Goal: Information Seeking & Learning: Find contact information

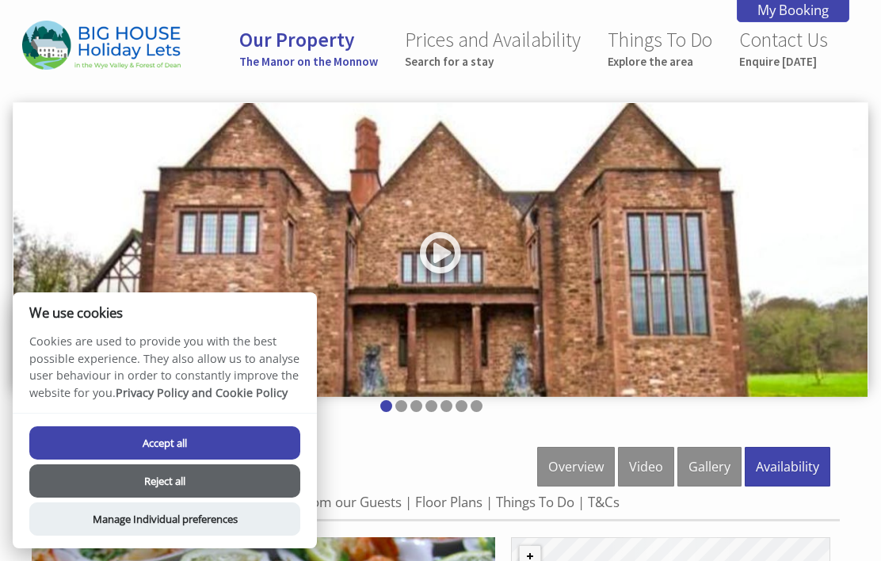
click at [262, 441] on button "Accept all" at bounding box center [164, 442] width 271 height 33
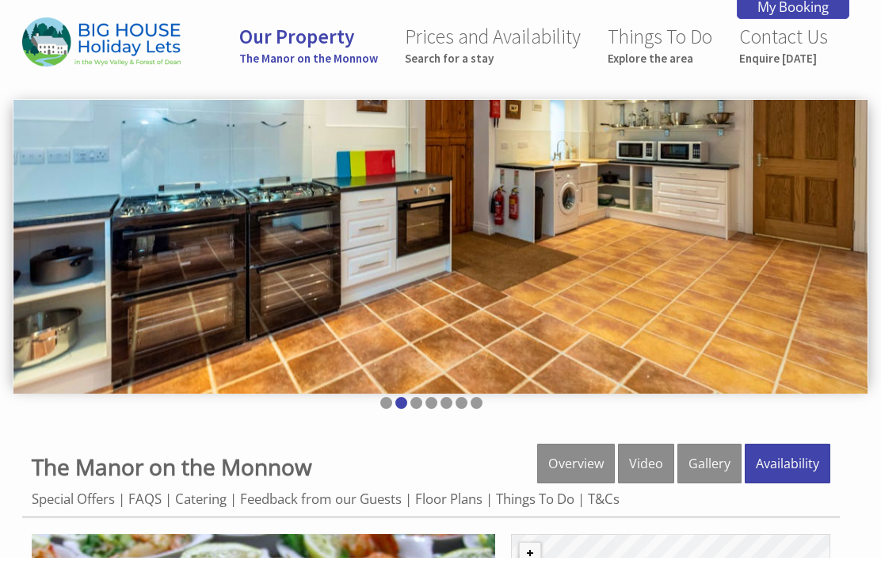
scroll to position [1, 0]
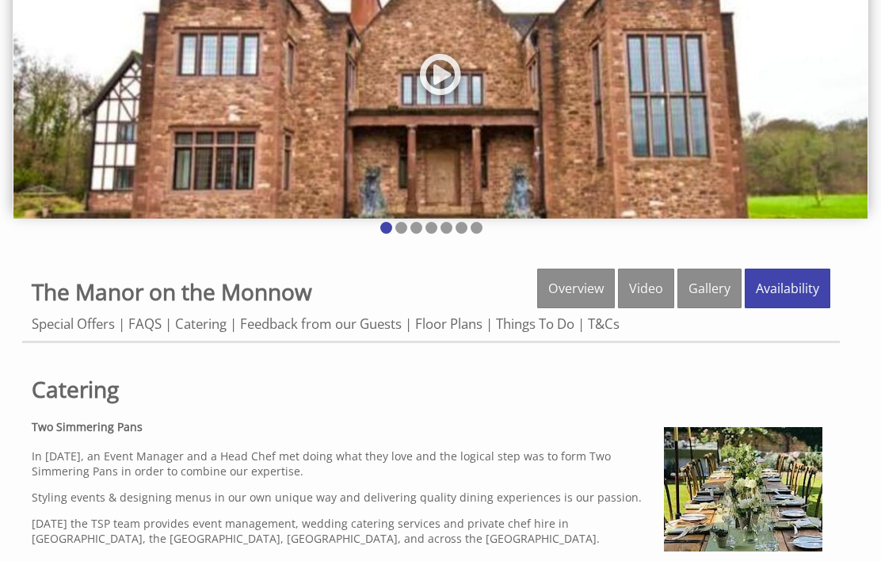
scroll to position [178, 0]
click at [201, 319] on link "Catering" at bounding box center [201, 324] width 52 height 18
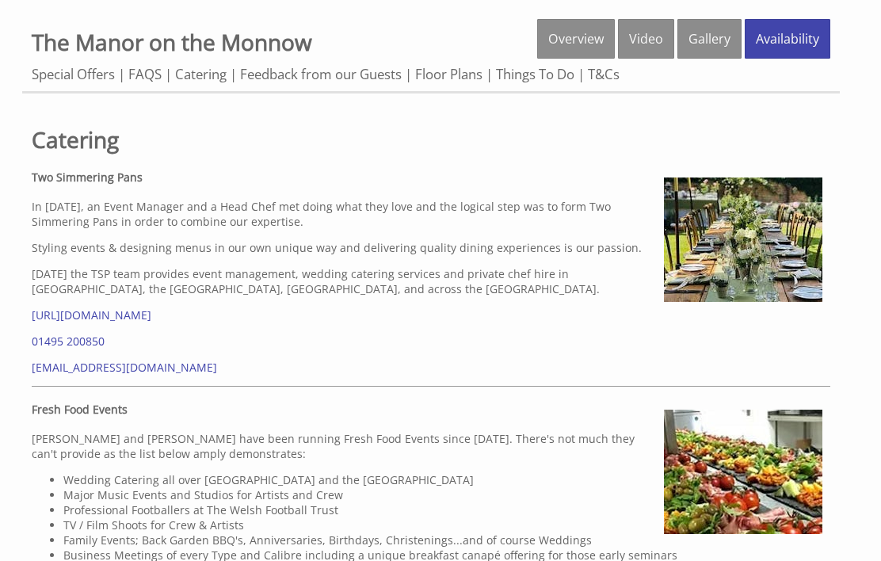
scroll to position [428, 0]
click at [151, 323] on link "[URL][DOMAIN_NAME]" at bounding box center [92, 315] width 120 height 15
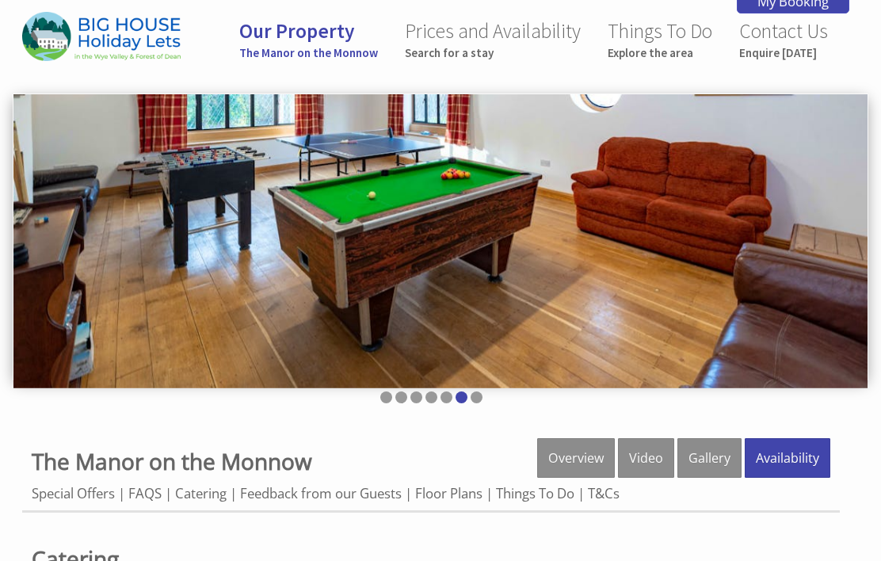
scroll to position [0, 0]
